Goal: Navigation & Orientation: Find specific page/section

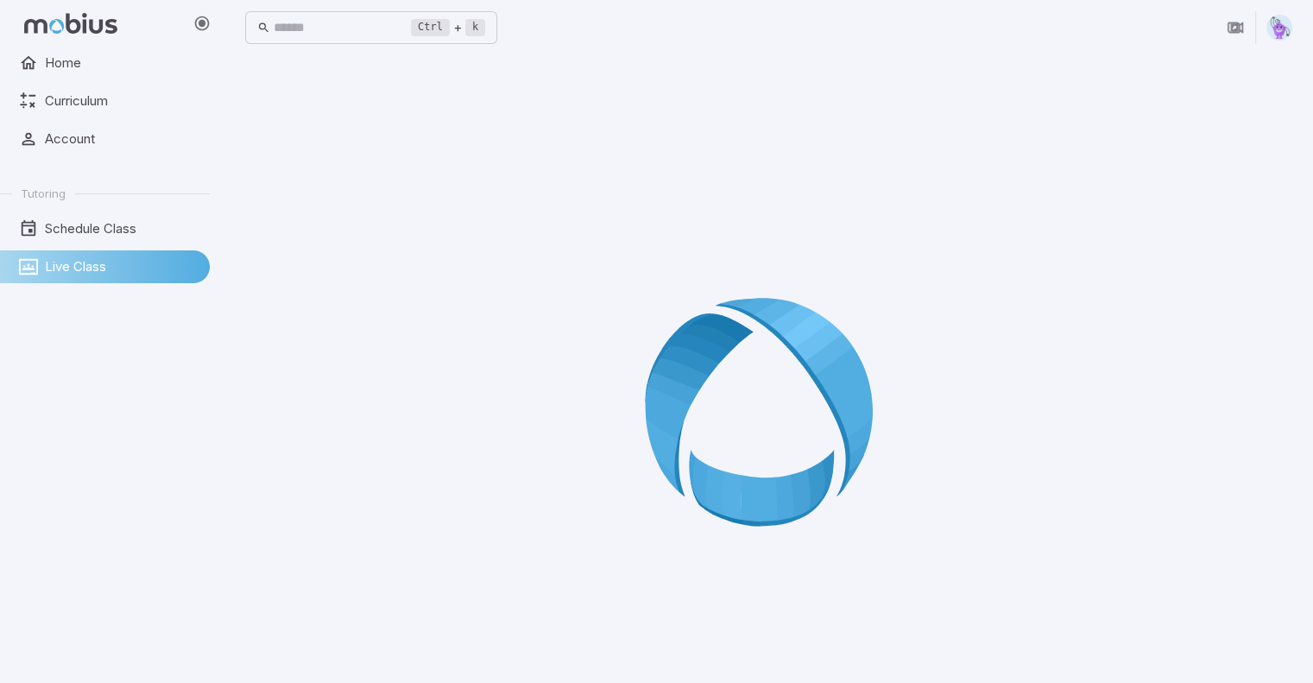
click at [62, 80] on ul "Home Curriculum Account Tutoring Schedule Class Live Class" at bounding box center [105, 165] width 210 height 237
click at [76, 49] on link "Home" at bounding box center [105, 63] width 210 height 33
